Goal: Book appointment/travel/reservation

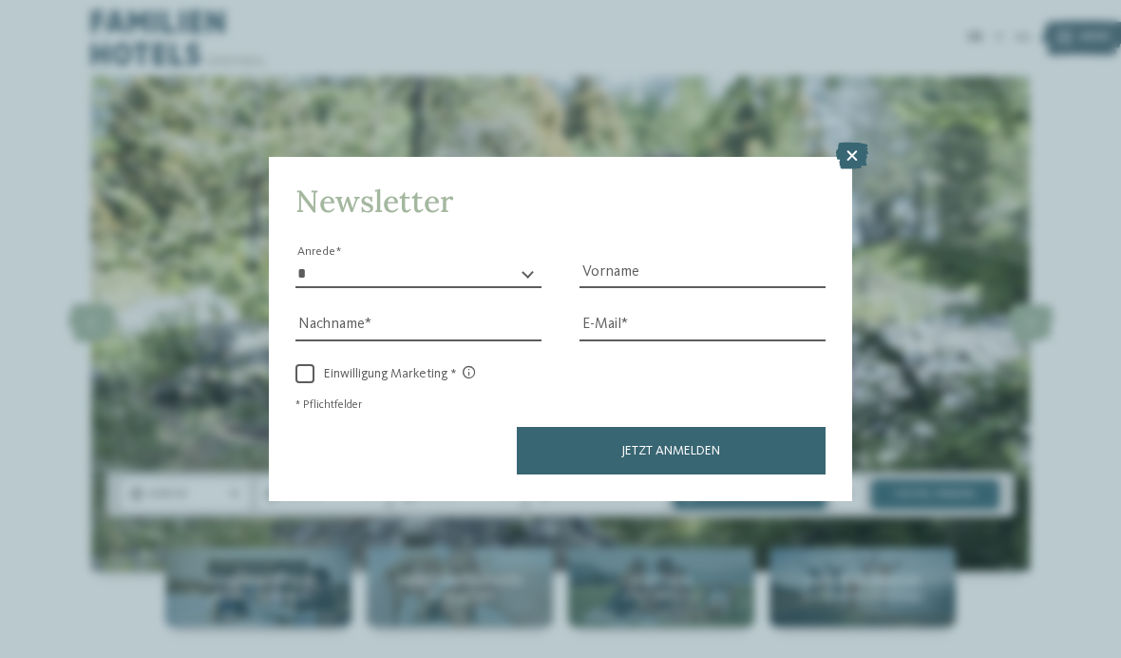
click at [858, 143] on icon at bounding box center [852, 156] width 32 height 27
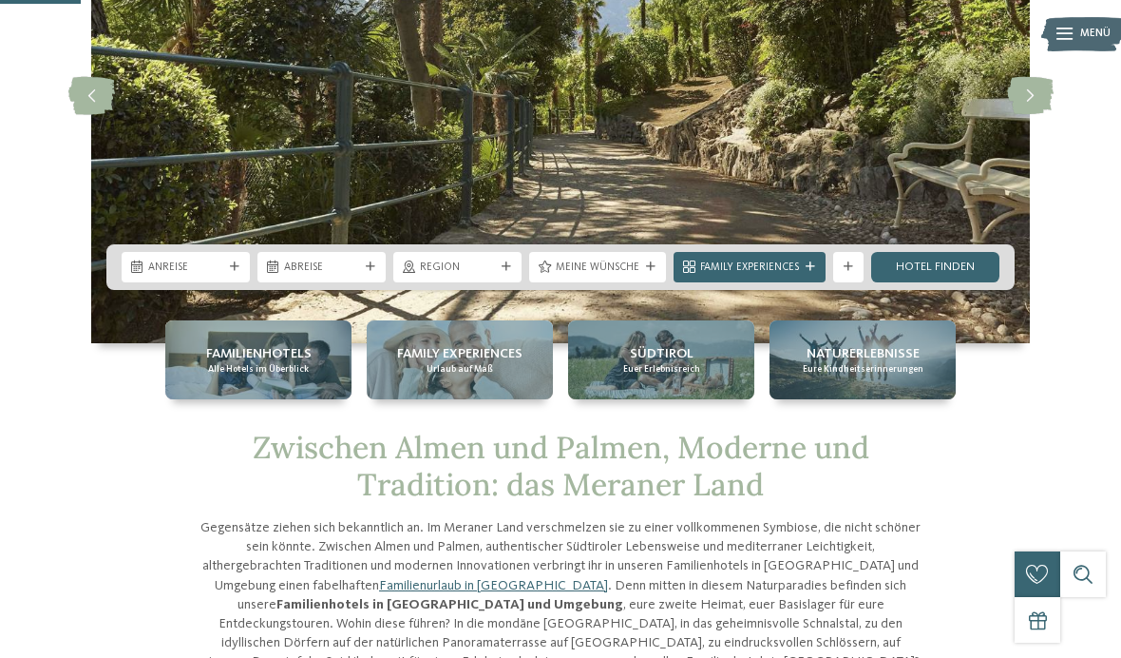
scroll to position [226, 0]
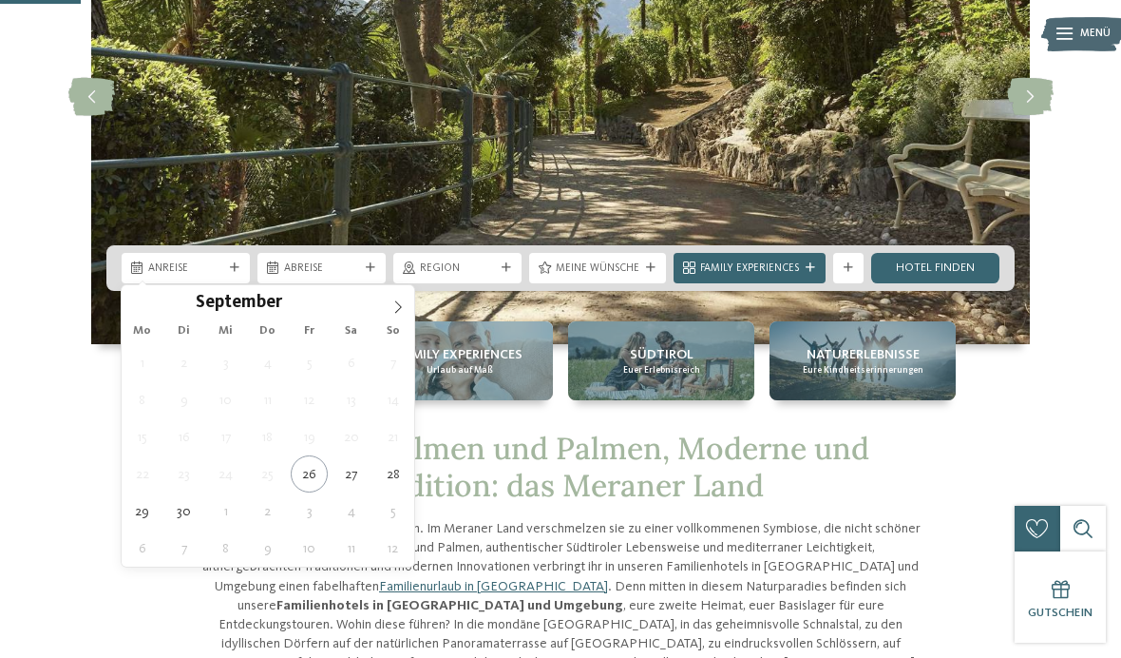
click at [409, 309] on span at bounding box center [398, 301] width 32 height 32
click at [398, 303] on icon at bounding box center [398, 306] width 13 height 13
click at [400, 303] on icon at bounding box center [398, 306] width 13 height 13
click at [396, 301] on icon at bounding box center [398, 306] width 13 height 13
type input "****"
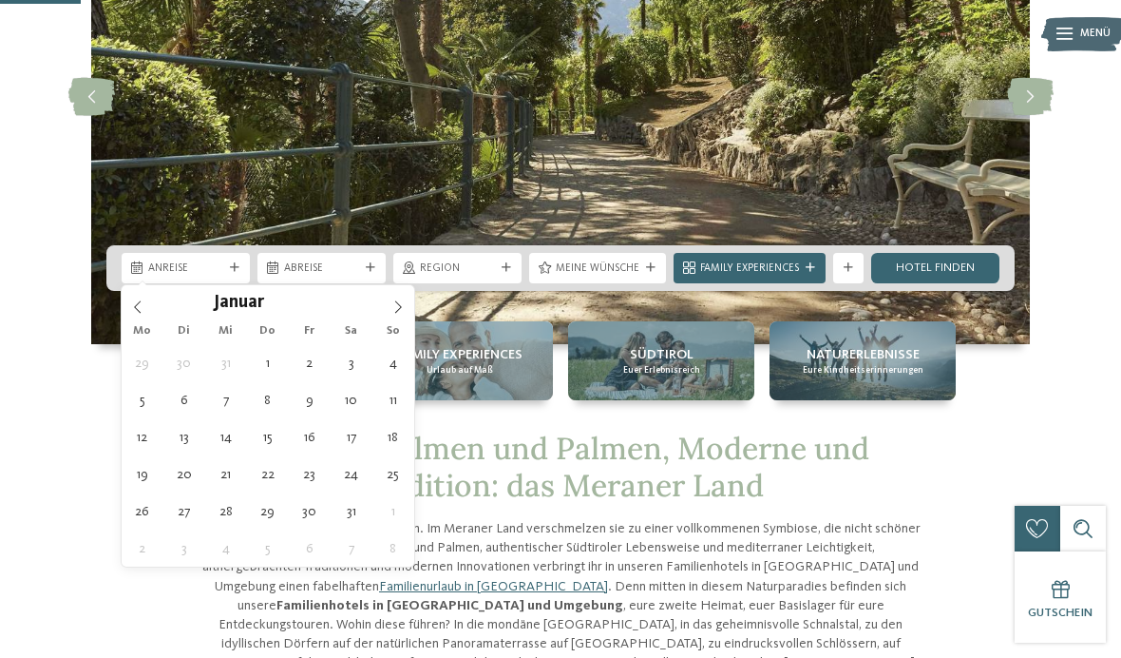
click at [397, 298] on span at bounding box center [398, 301] width 32 height 32
click at [397, 300] on icon at bounding box center [398, 306] width 13 height 13
click at [390, 301] on span at bounding box center [398, 301] width 32 height 32
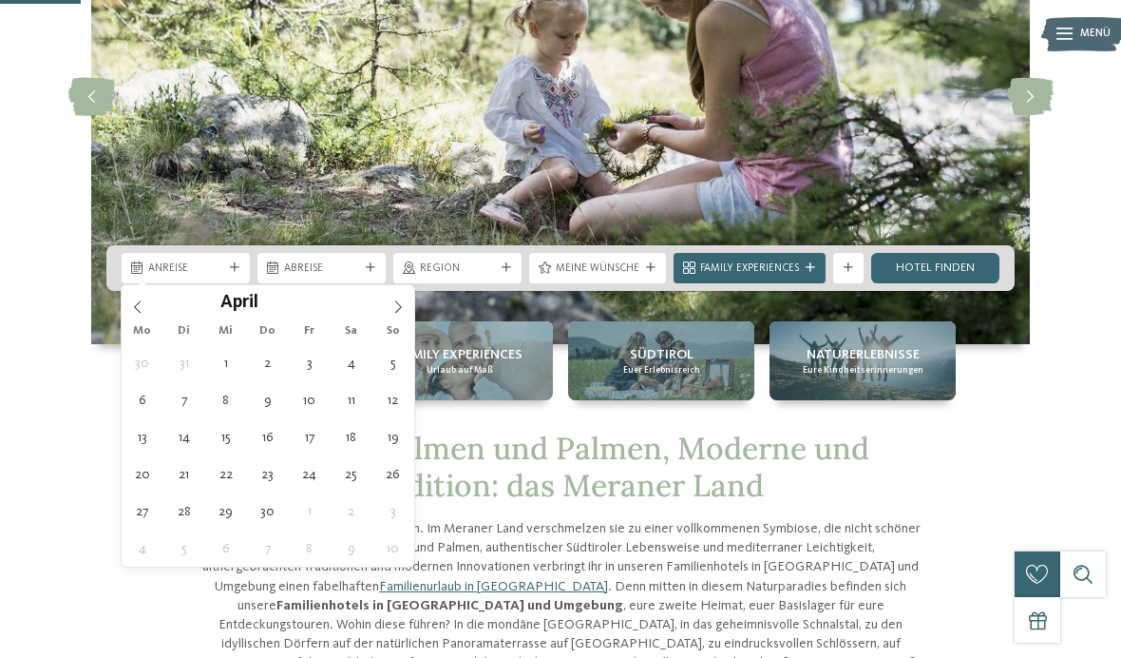
click at [394, 300] on icon at bounding box center [398, 306] width 13 height 13
click at [392, 298] on span at bounding box center [398, 301] width 32 height 32
click at [392, 305] on icon at bounding box center [398, 306] width 13 height 13
click at [393, 303] on icon at bounding box center [398, 306] width 13 height 13
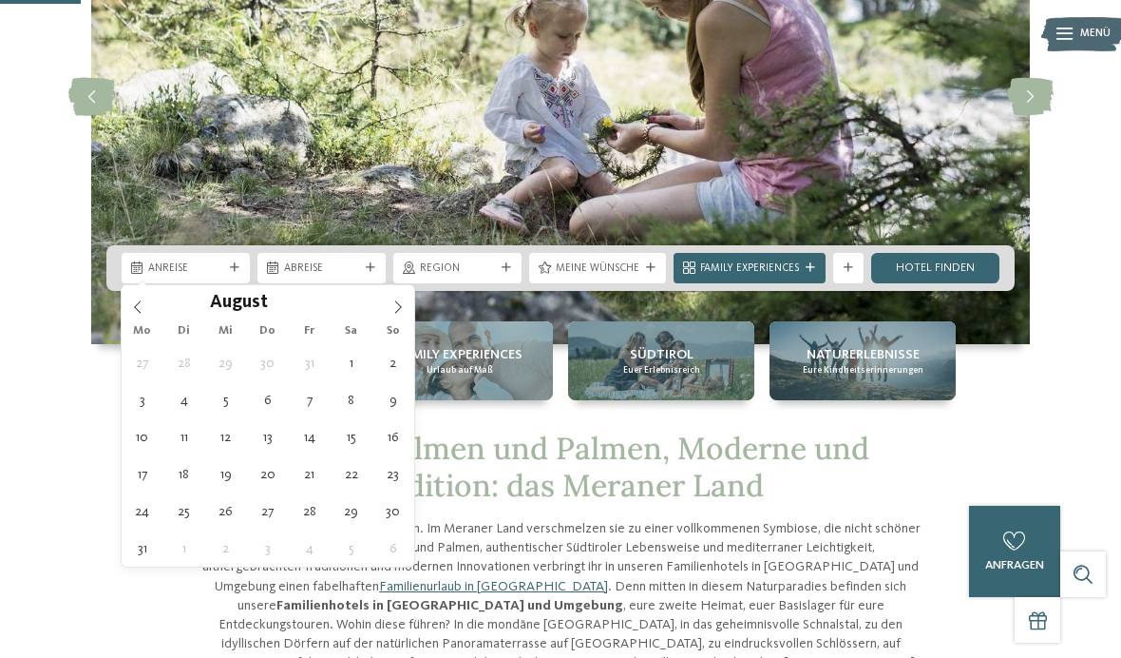
type div "[DATE]"
type input "****"
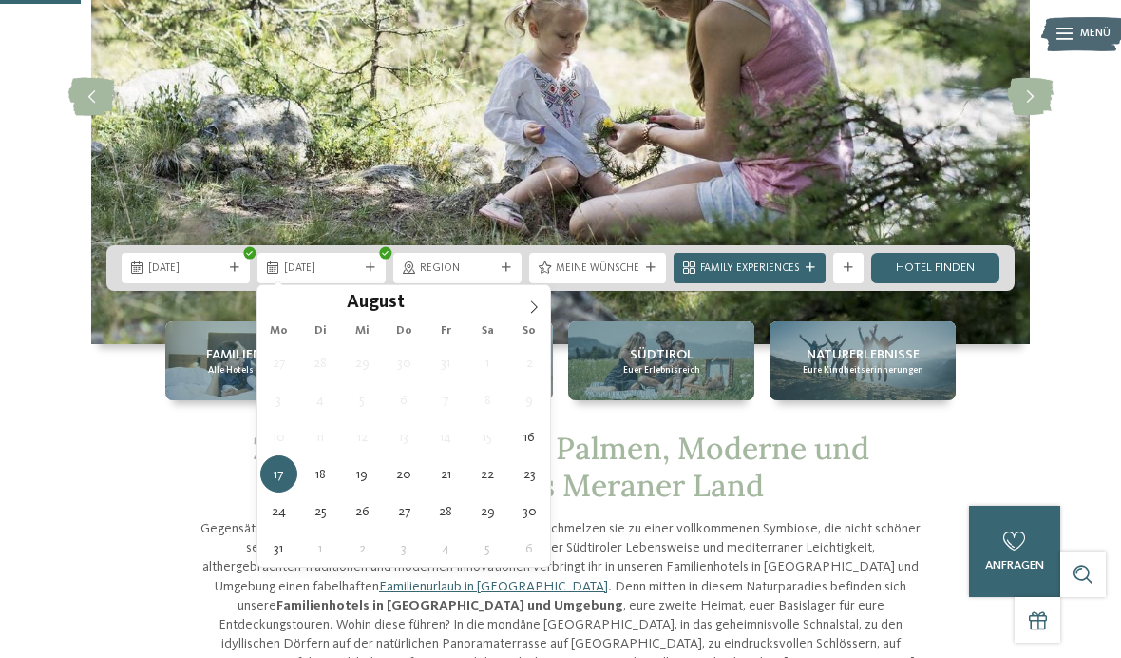
type div "[DATE]"
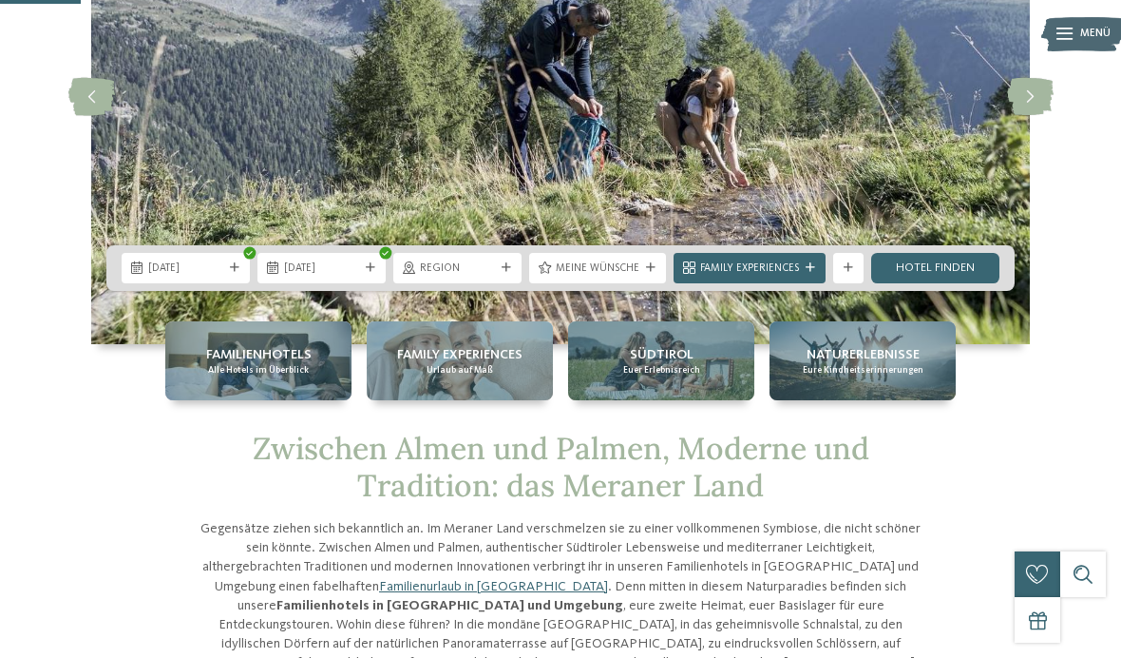
click at [512, 274] on div "Region" at bounding box center [457, 268] width 128 height 30
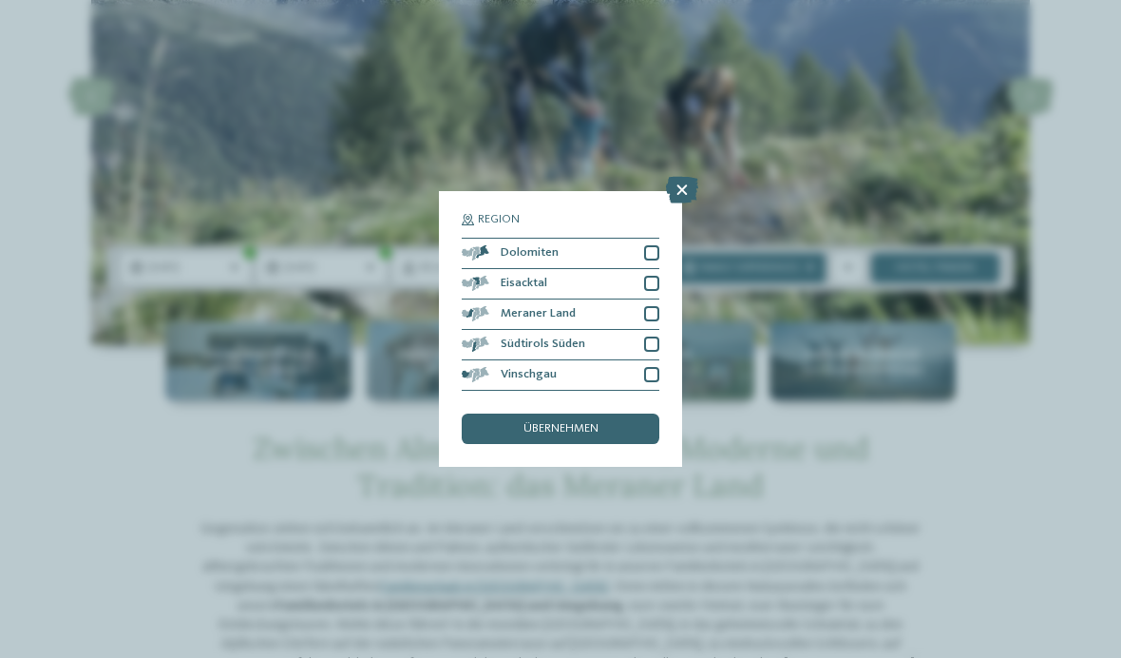
click at [647, 306] on div at bounding box center [651, 313] width 15 height 15
click at [612, 413] on div "übernehmen" at bounding box center [561, 428] width 198 height 30
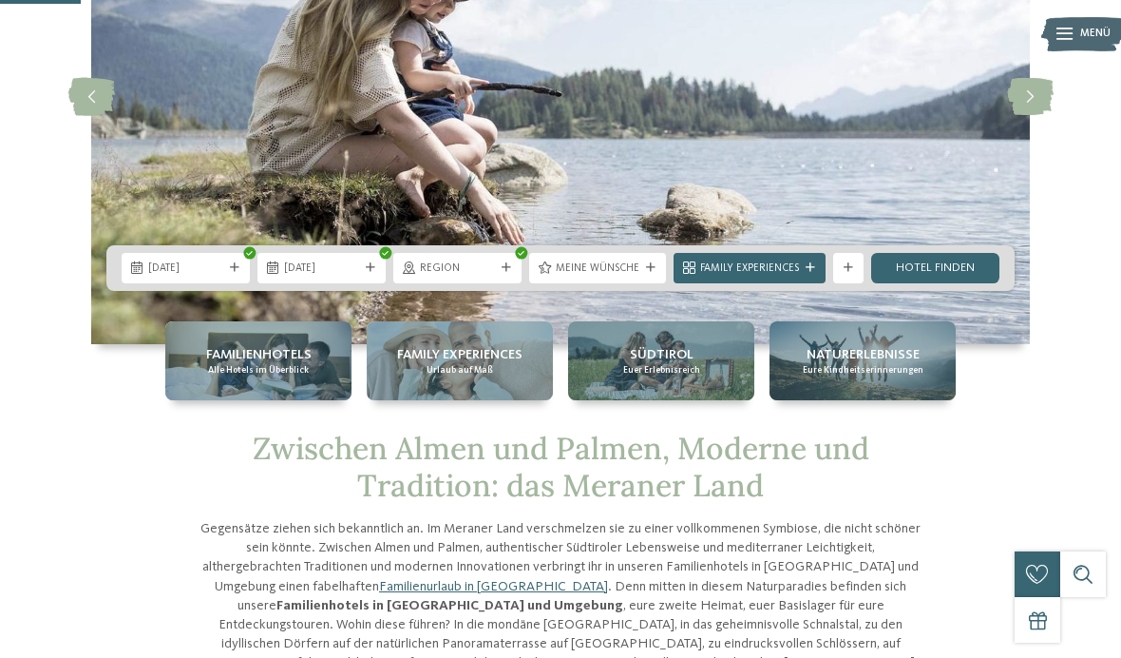
click at [650, 260] on div "Meine Wünsche" at bounding box center [597, 268] width 137 height 30
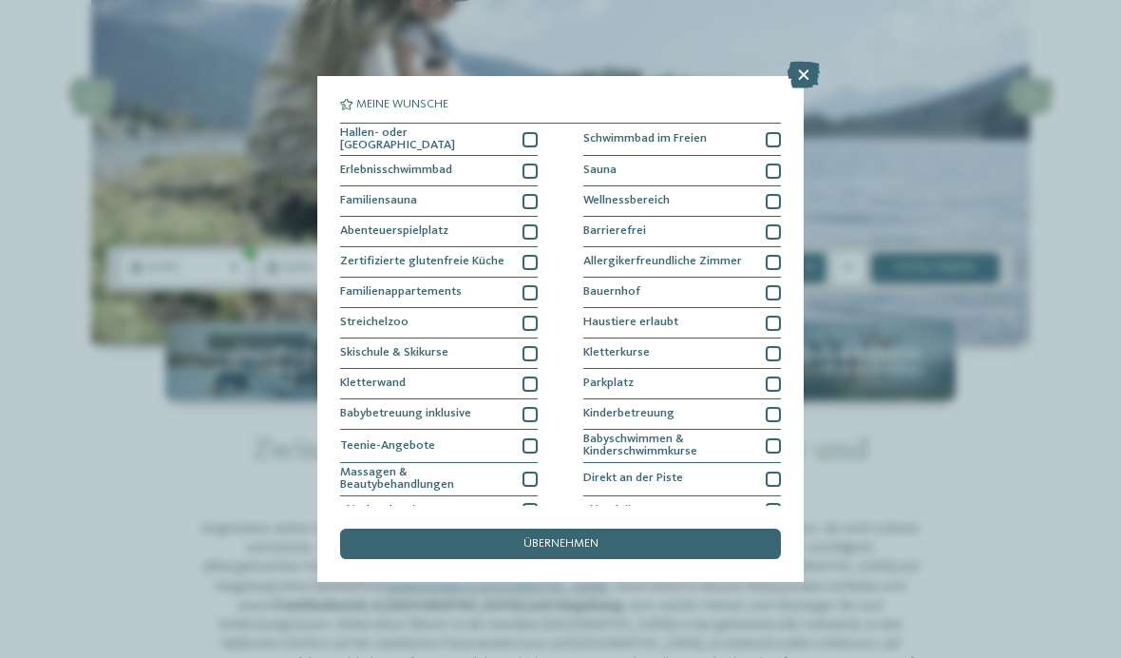
click at [534, 142] on div at bounding box center [530, 139] width 15 height 15
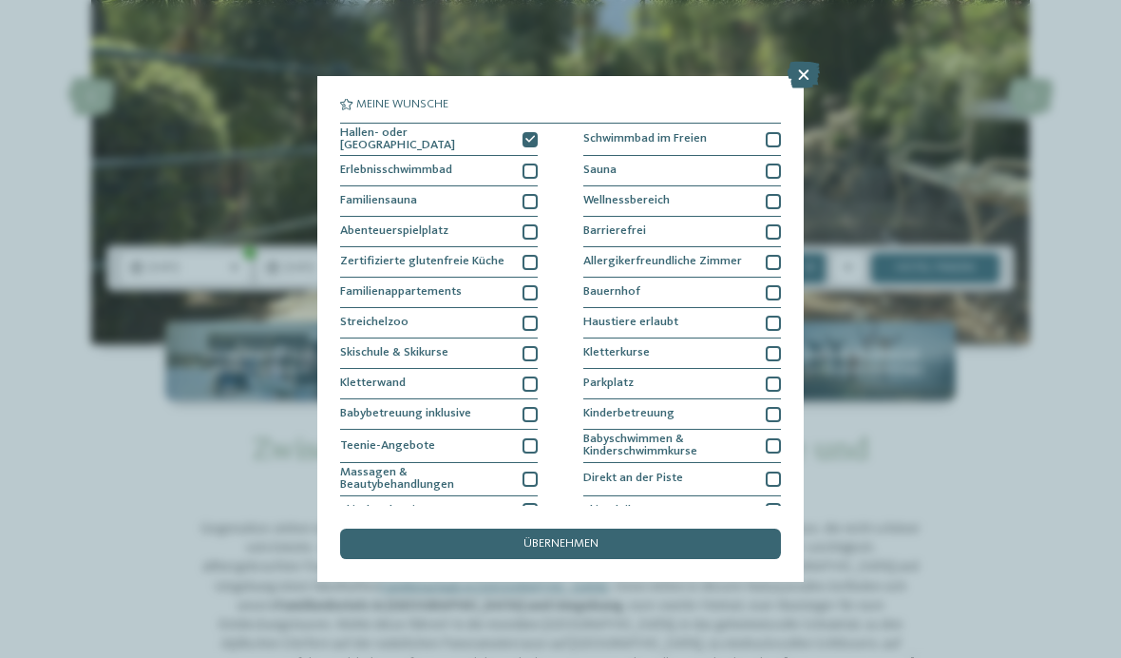
click at [535, 167] on div at bounding box center [530, 170] width 15 height 15
click at [774, 134] on div at bounding box center [773, 139] width 15 height 15
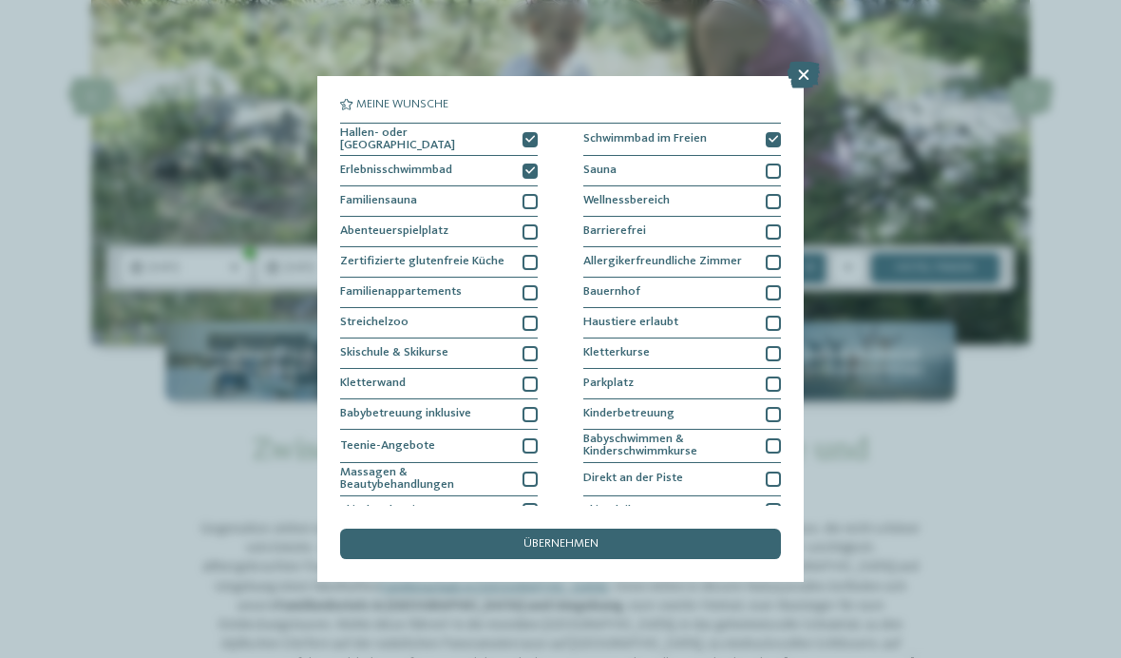
click at [598, 538] on span "übernehmen" at bounding box center [561, 544] width 75 height 12
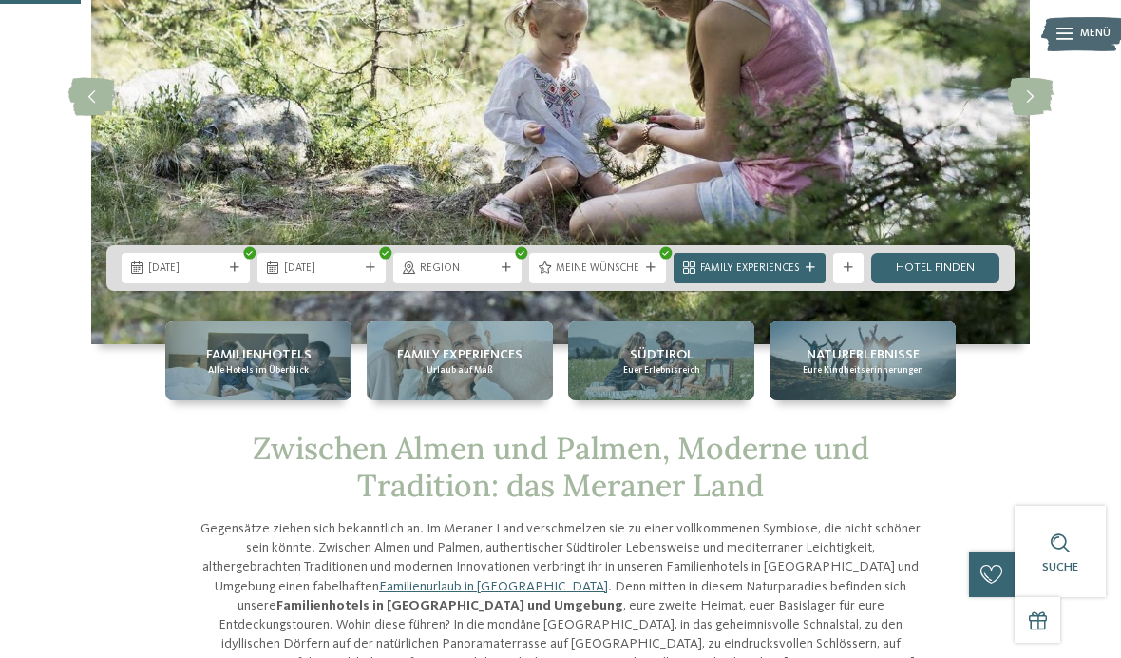
click at [810, 273] on div "Family Experiences" at bounding box center [750, 268] width 152 height 30
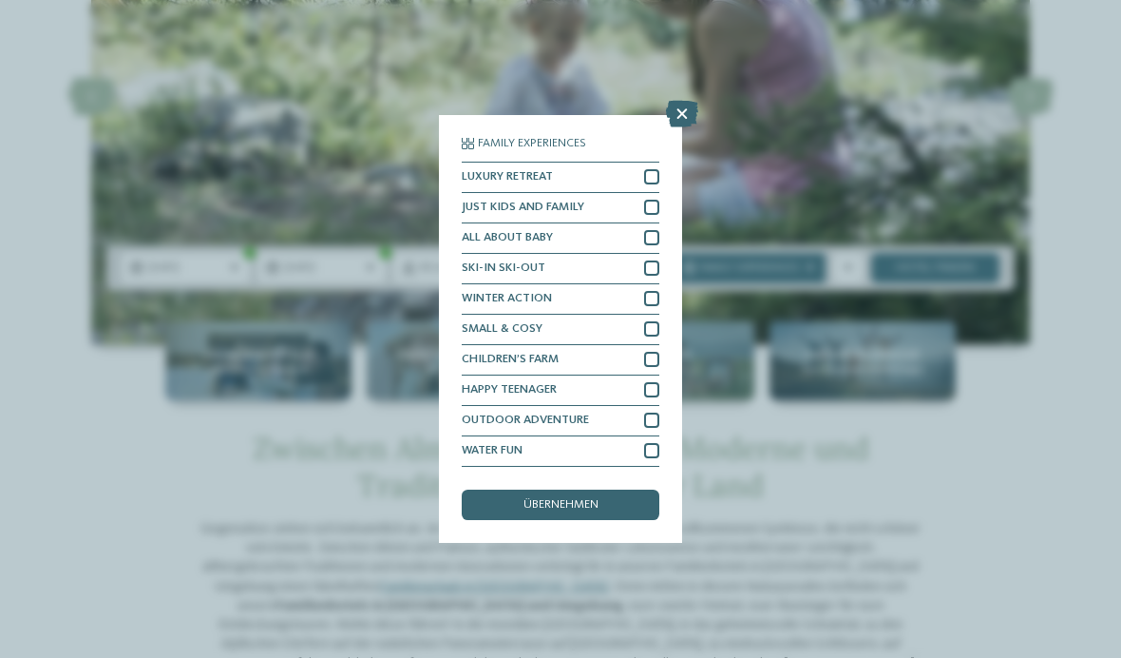
click at [598, 499] on span "übernehmen" at bounding box center [561, 505] width 75 height 12
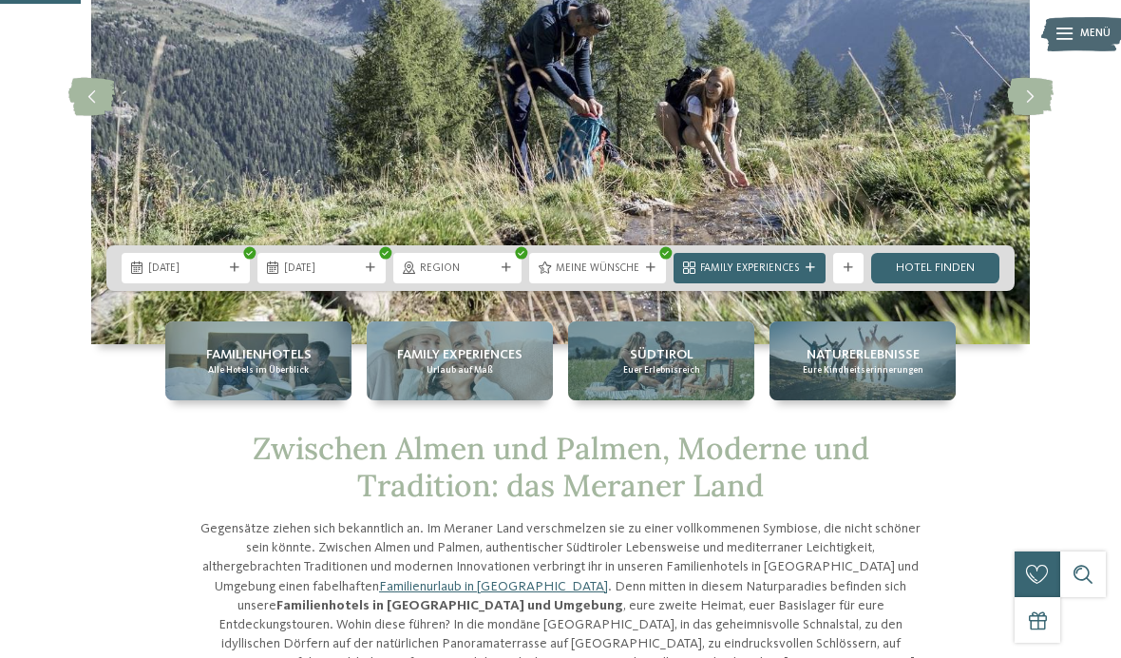
click at [943, 266] on link "Hotel finden" at bounding box center [935, 268] width 128 height 30
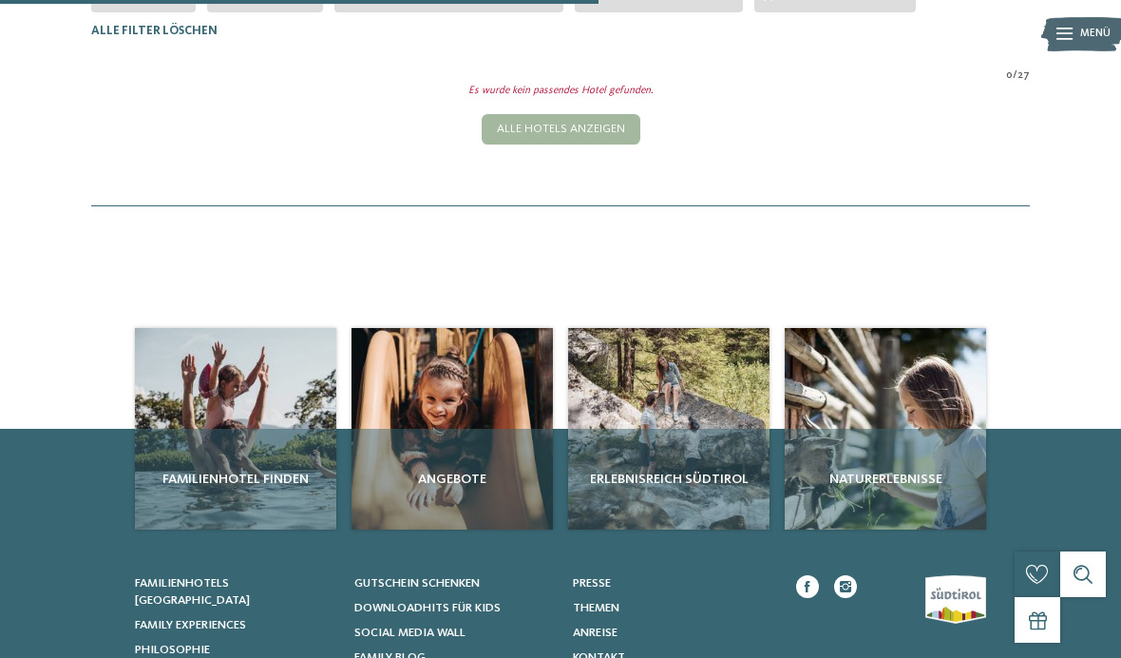
scroll to position [467, 0]
